Goal: Task Accomplishment & Management: Manage account settings

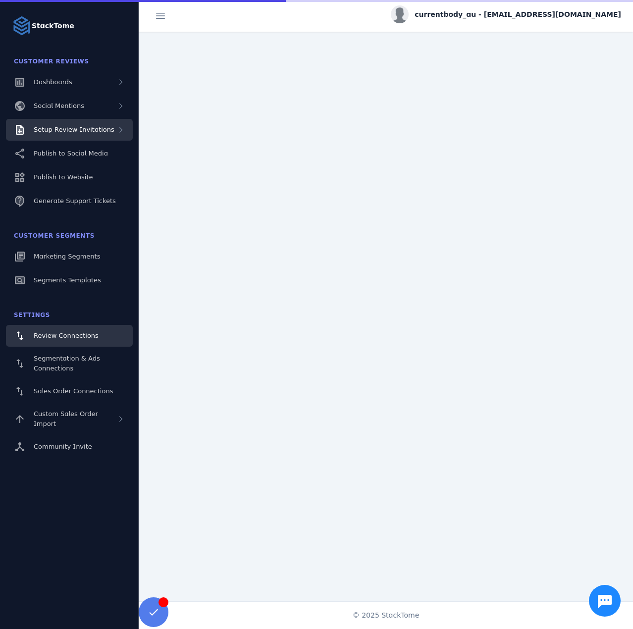
click at [86, 127] on span "Setup Review Invitations" at bounding box center [74, 129] width 81 height 7
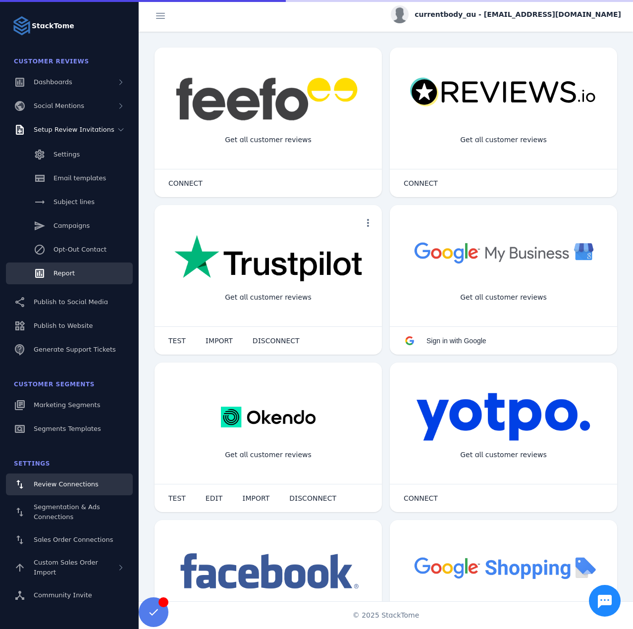
click at [67, 272] on span "Report" at bounding box center [63, 272] width 21 height 7
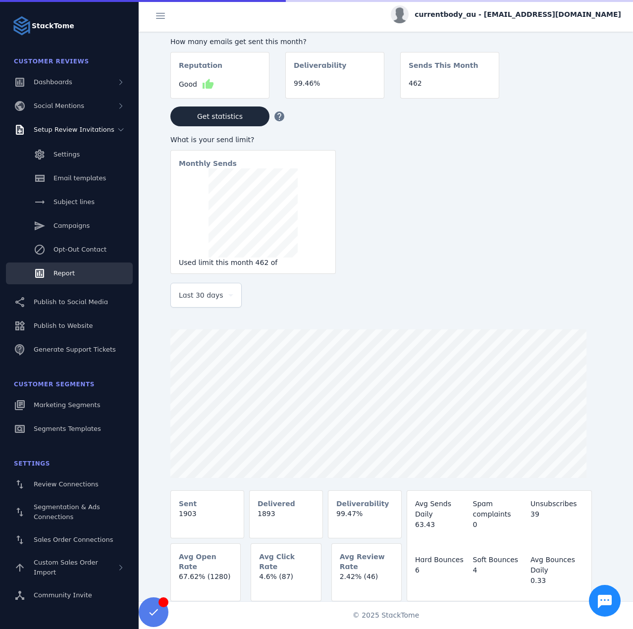
click at [219, 307] on div "Last 30 days" at bounding box center [206, 295] width 54 height 24
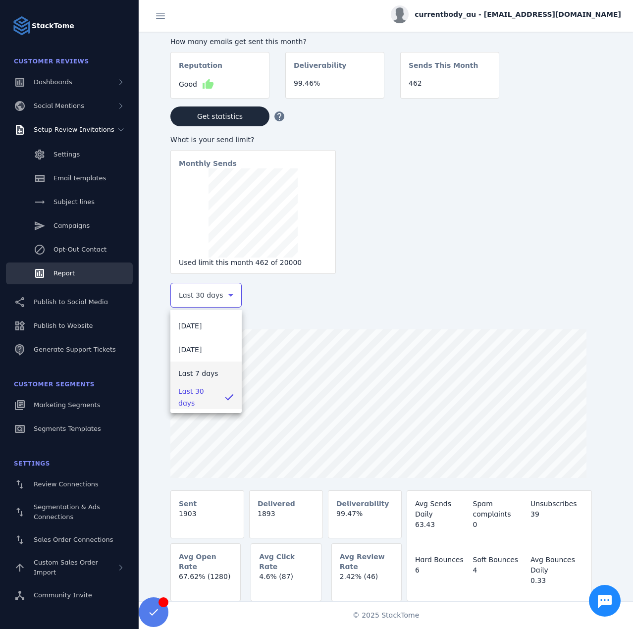
click at [202, 372] on span "Last 7 days" at bounding box center [198, 373] width 40 height 12
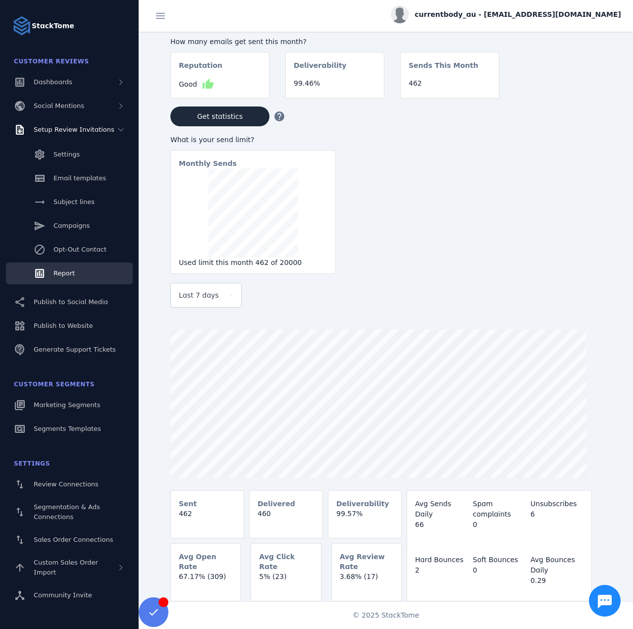
click at [497, 17] on span "currentbody_au - cs_currentbody-au@stacktome.com" at bounding box center [517, 14] width 206 height 10
click at [570, 93] on button "Sign out" at bounding box center [584, 96] width 71 height 24
